Goal: Task Accomplishment & Management: Manage account settings

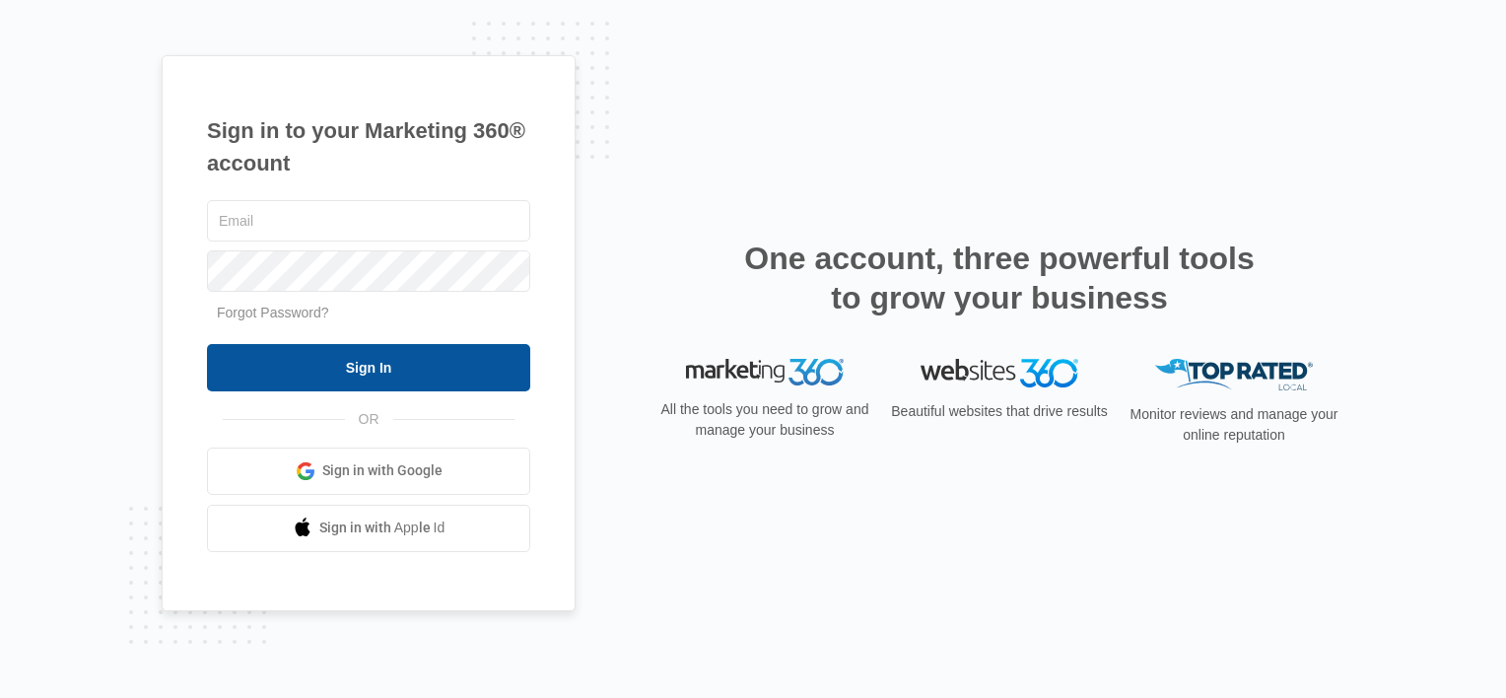
type input "[PERSON_NAME][EMAIL_ADDRESS][DOMAIN_NAME]"
click at [380, 371] on input "Sign In" at bounding box center [368, 367] width 323 height 47
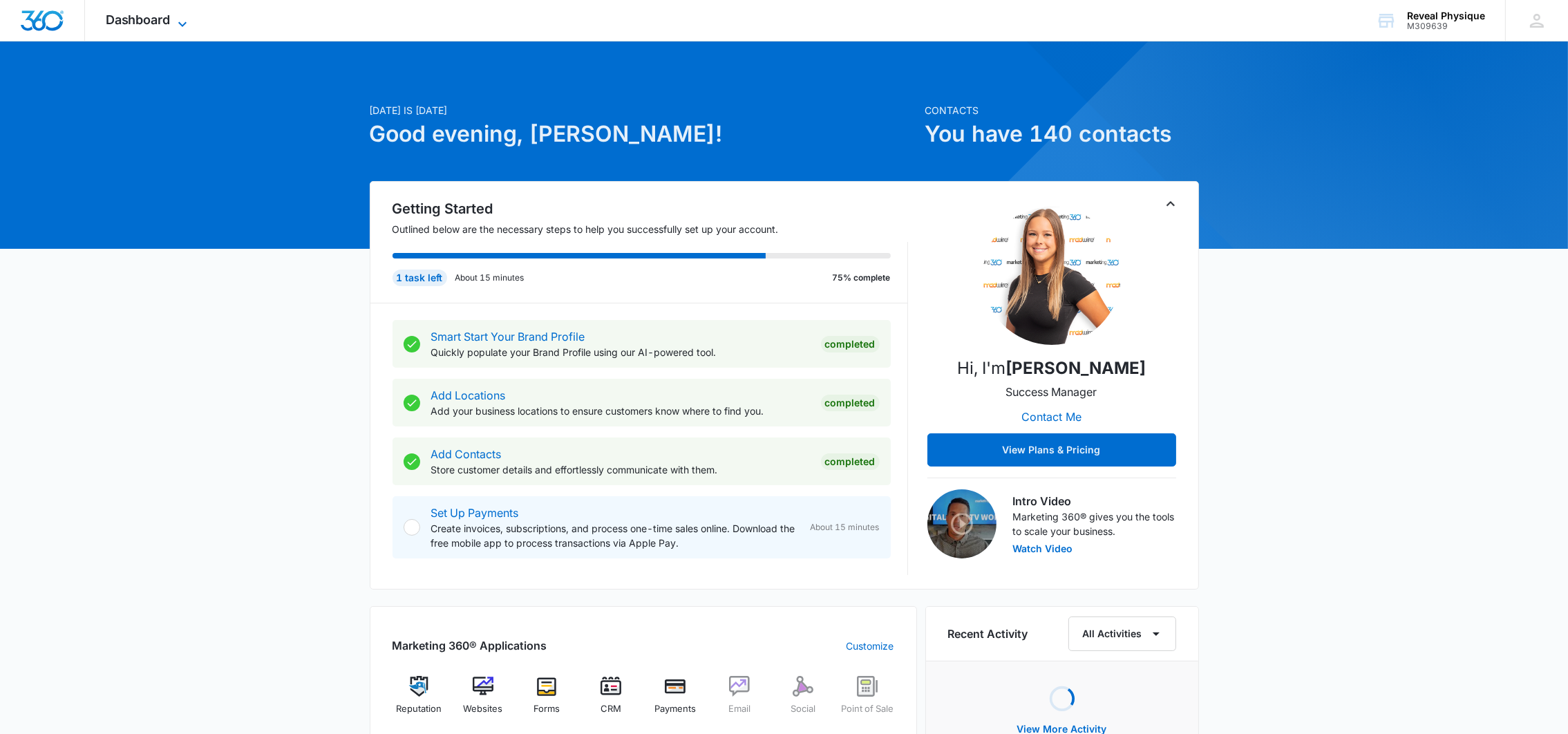
click at [158, 20] on span "Dashboard" at bounding box center [138, 20] width 65 height 15
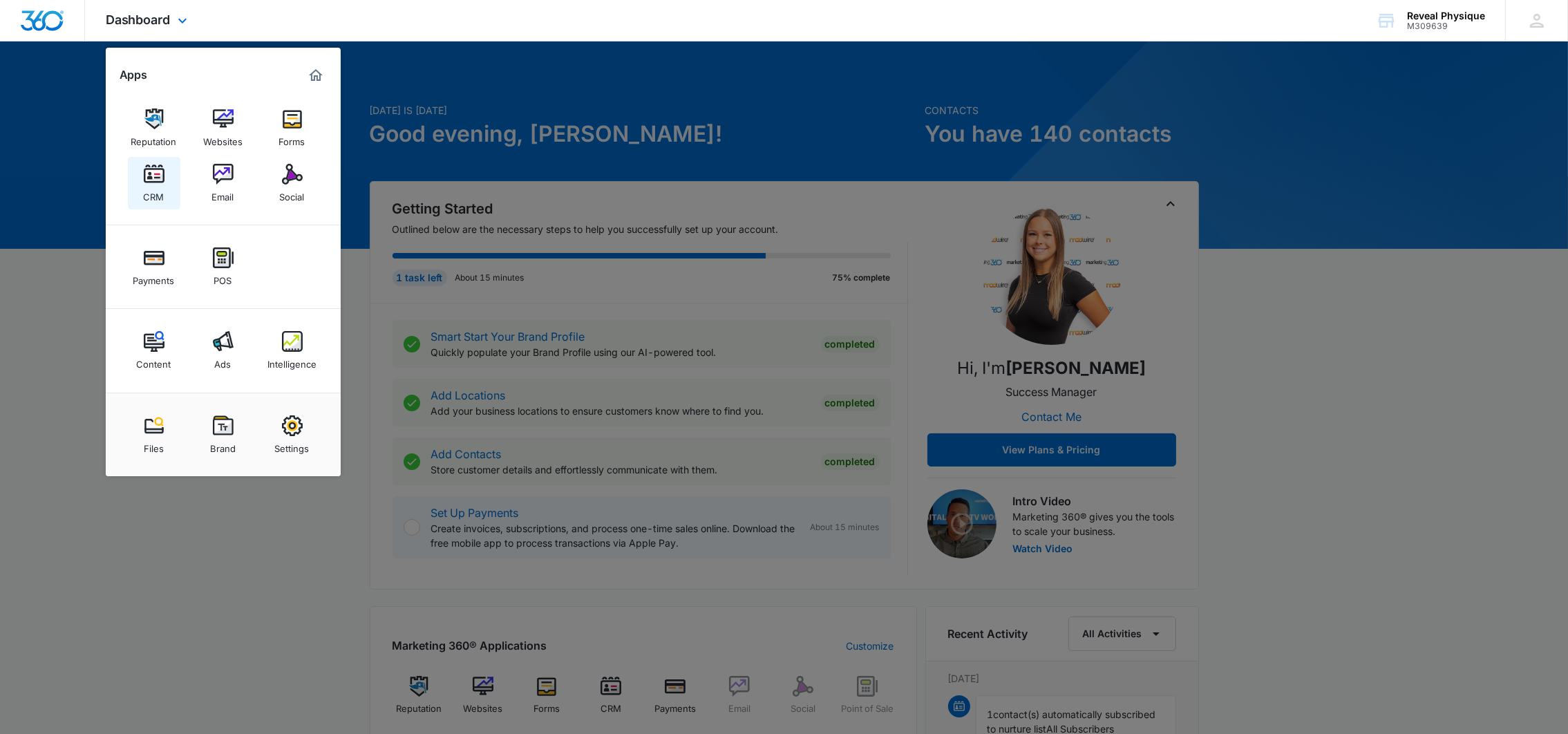
click at [155, 175] on img at bounding box center [154, 175] width 21 height 21
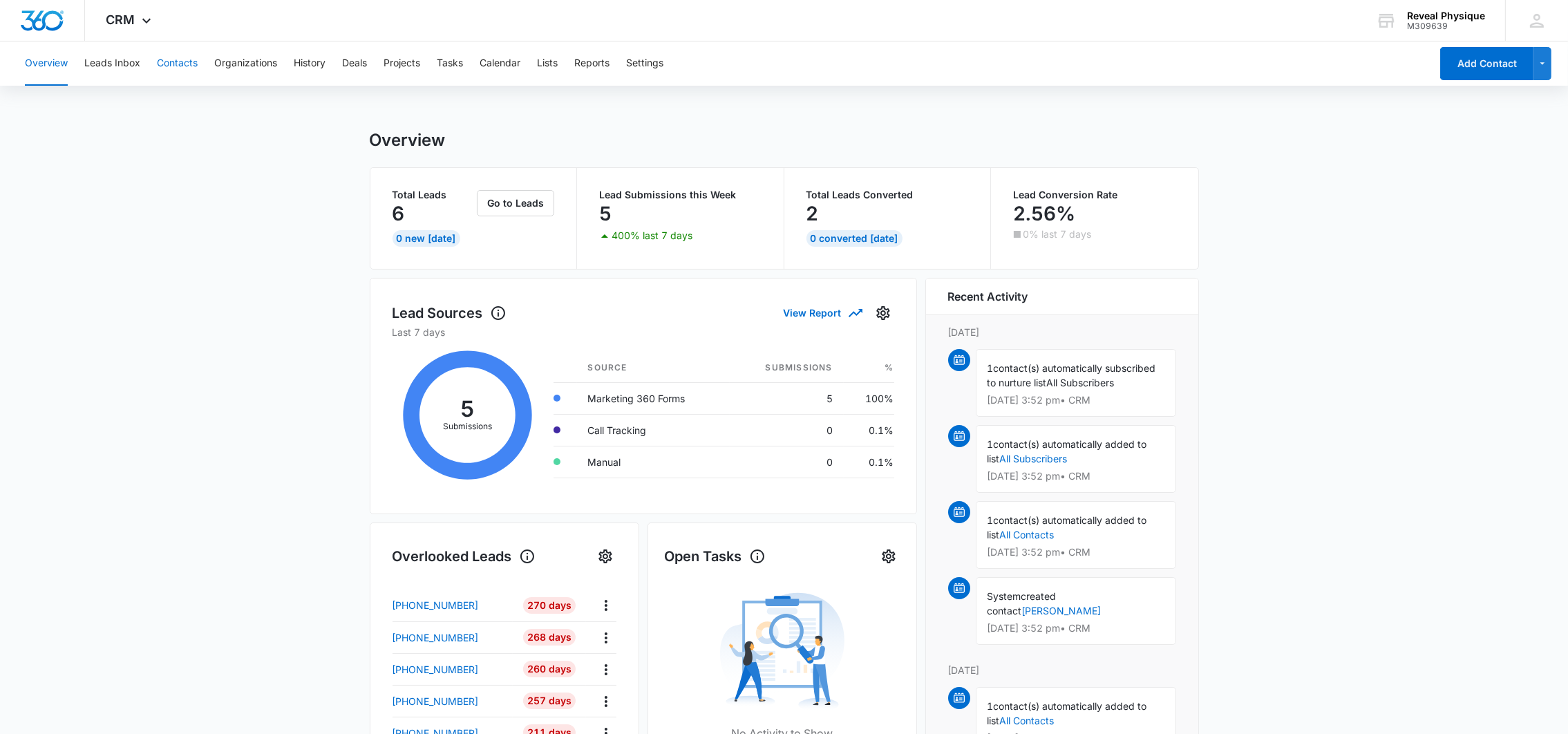
click at [189, 62] on button "Contacts" at bounding box center [177, 63] width 41 height 44
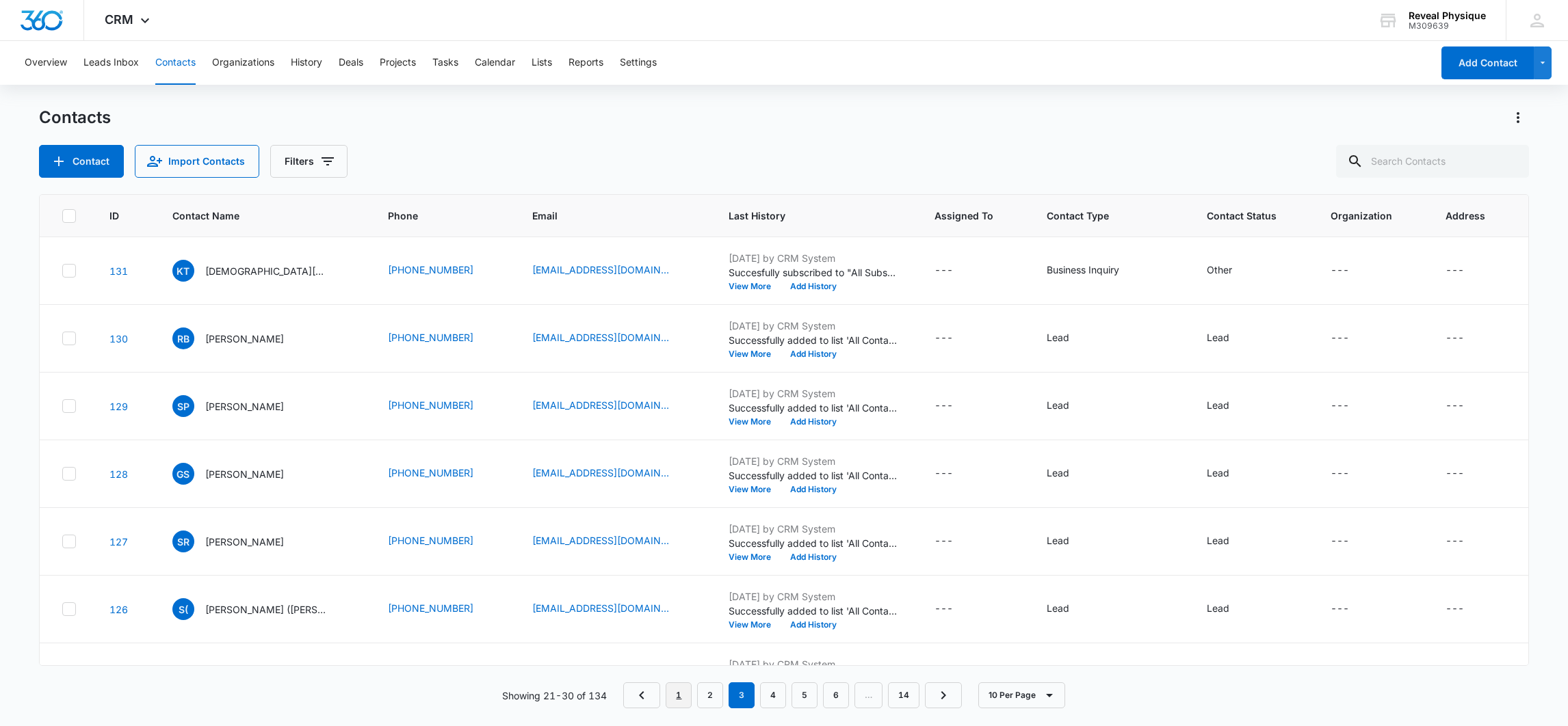
click at [684, 695] on link "1" at bounding box center [678, 695] width 26 height 26
